Goal: Information Seeking & Learning: Learn about a topic

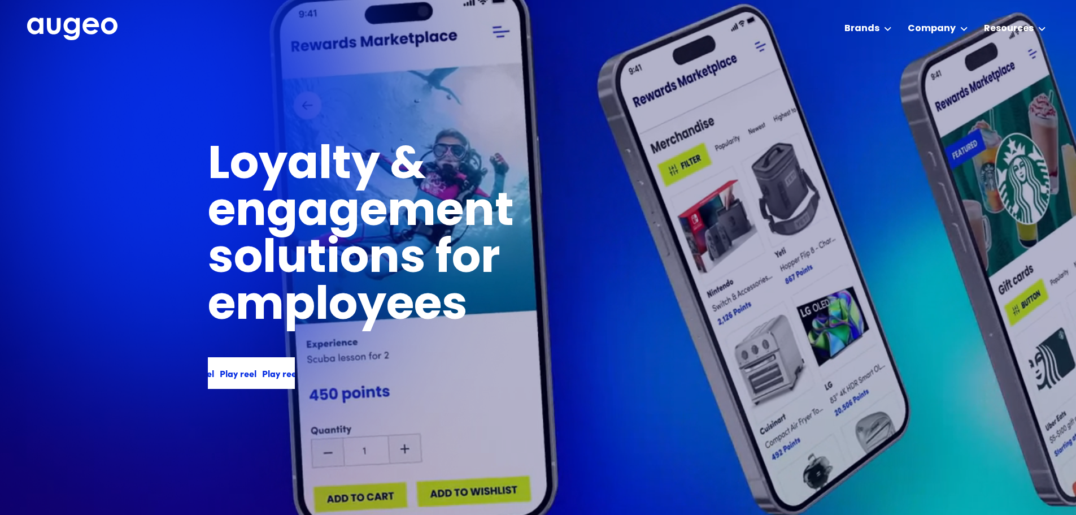
click at [225, 386] on div "Play reel Play reel Play reel Play reel" at bounding box center [251, 373] width 87 height 32
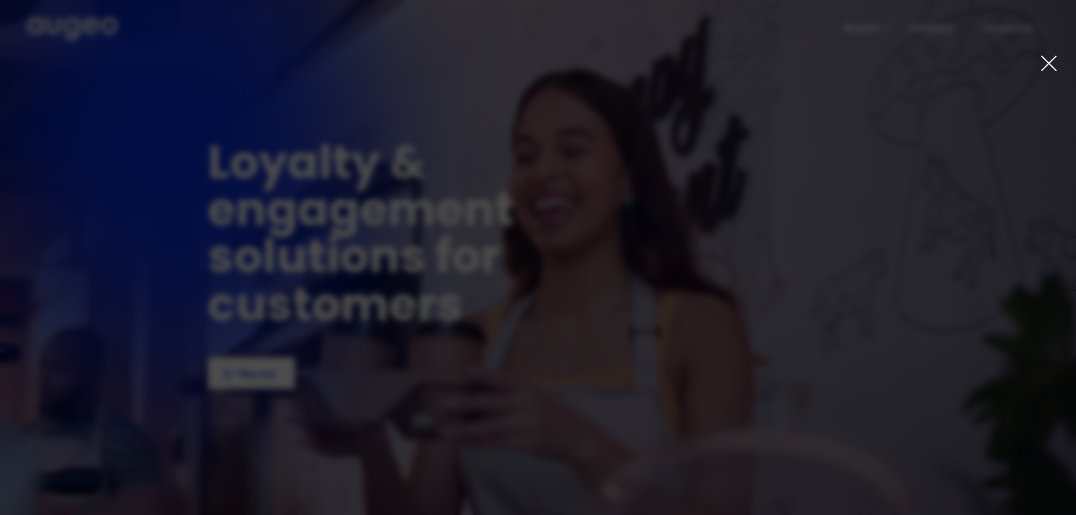
click at [1049, 59] on icon at bounding box center [1049, 63] width 18 height 18
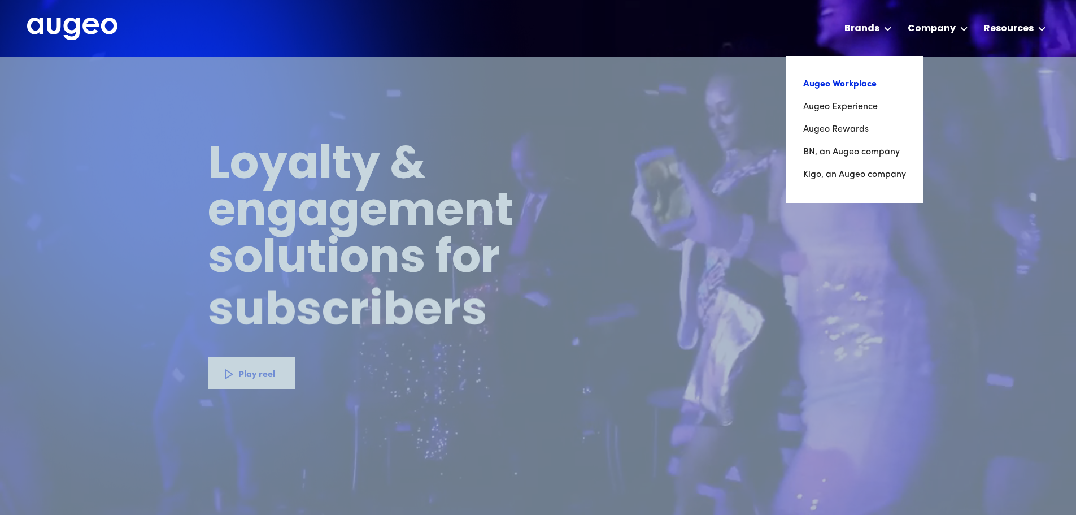
click at [859, 79] on link "Augeo Workplace" at bounding box center [854, 84] width 103 height 23
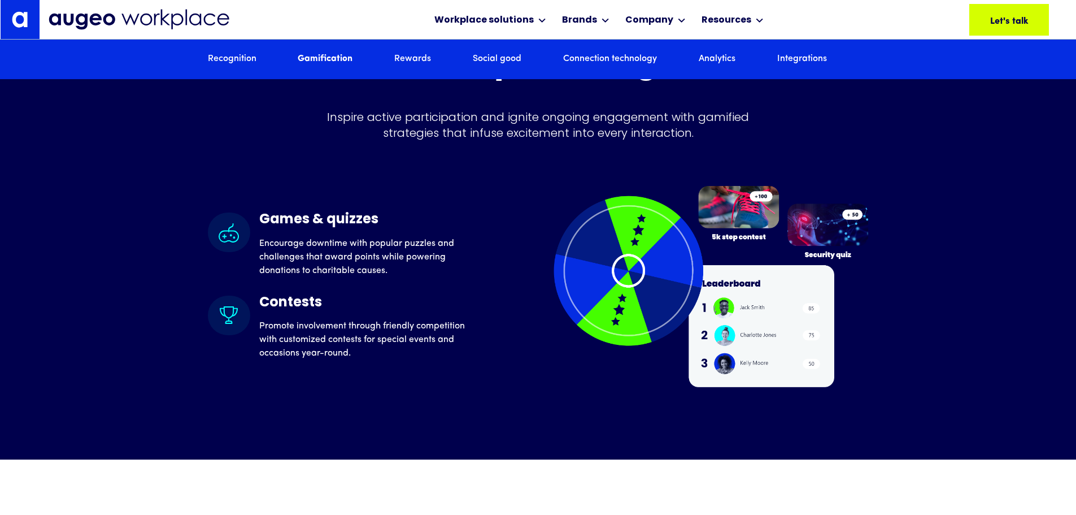
scroll to position [2961, 0]
drag, startPoint x: 201, startPoint y: 199, endPoint x: 135, endPoint y: 190, distance: 66.7
click at [131, 192] on div "Gamification Create alignment with custom contests, quizzes & games Inspire act…" at bounding box center [538, 188] width 1076 height 542
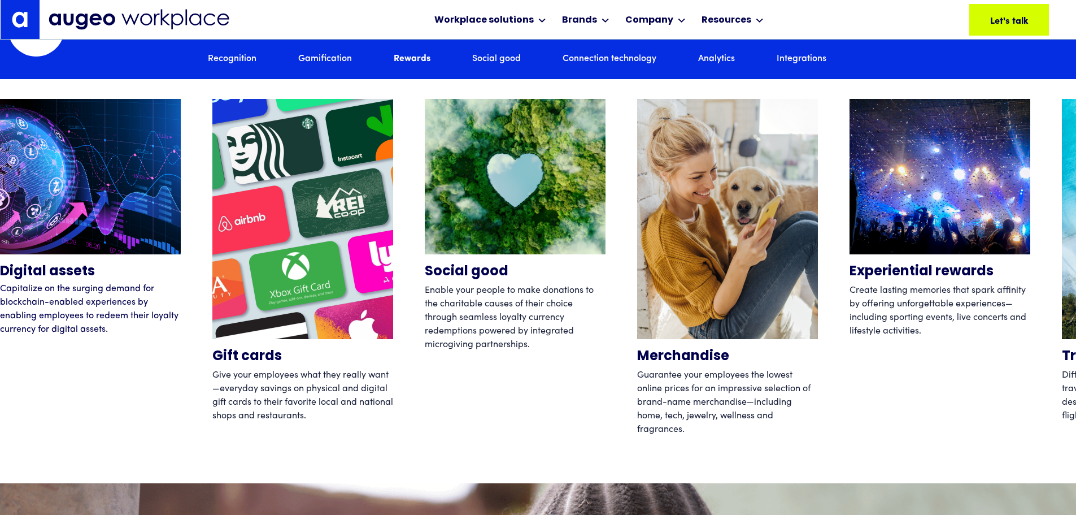
scroll to position [3702, 0]
click at [181, 387] on div "Digital assets Capitalize on the surging demand for blockchain-enabled experien…" at bounding box center [538, 267] width 1076 height 339
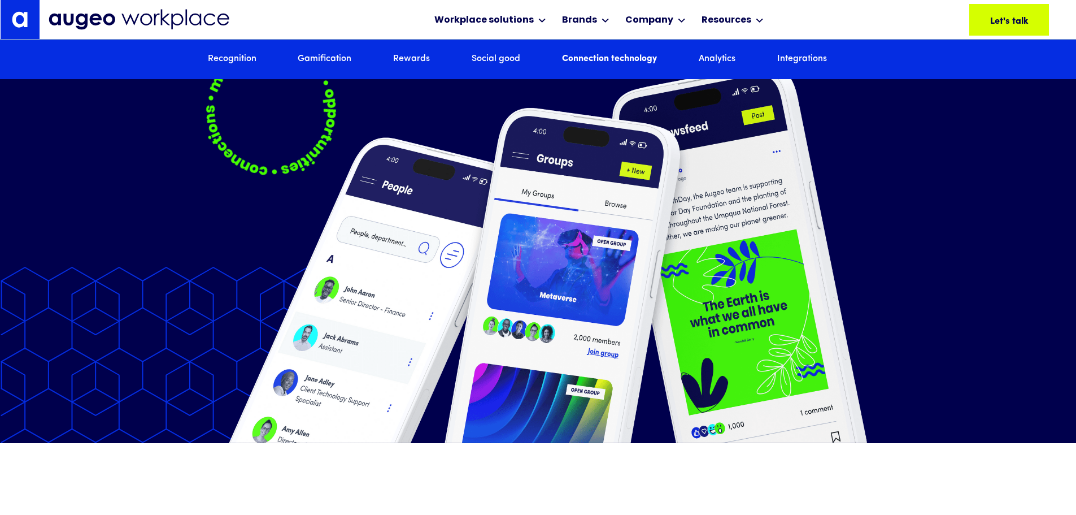
scroll to position [5923, 0]
